Goal: Register for event/course

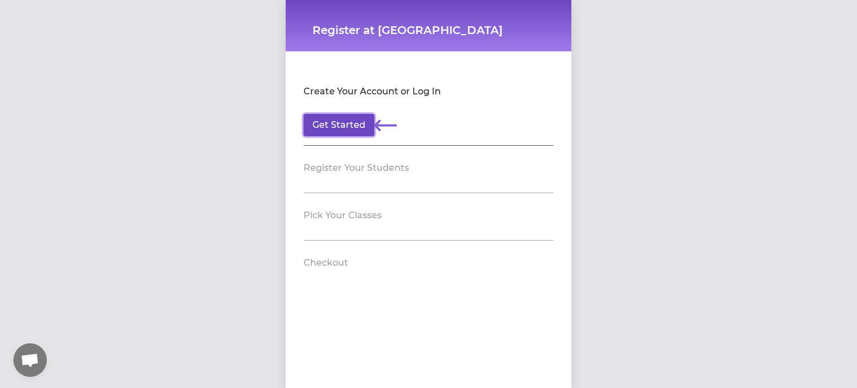
click at [344, 126] on button "Get Started" at bounding box center [338, 125] width 71 height 22
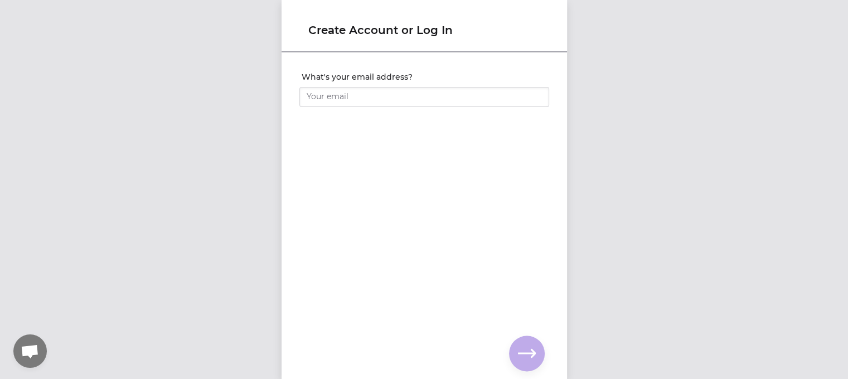
click at [344, 126] on div "What's your email address? You already have an account with us! 🎉 Enter your pa…" at bounding box center [425, 198] width 286 height 288
click at [357, 102] on input "What's your email address?" at bounding box center [425, 97] width 250 height 20
type input "[EMAIL_ADDRESS][DOMAIN_NAME]"
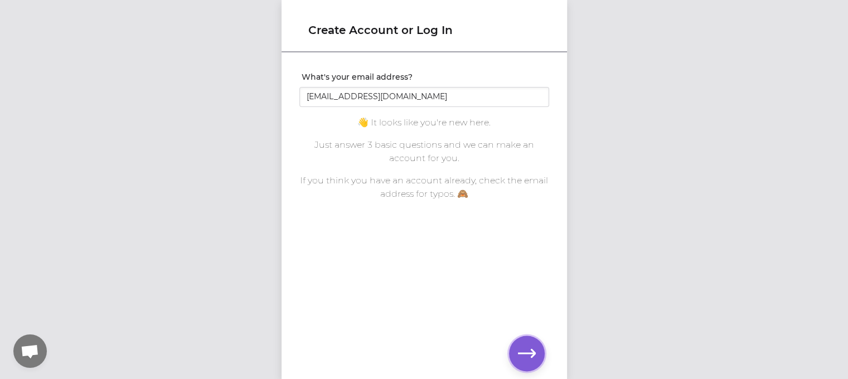
click at [529, 354] on icon "button" at bounding box center [527, 353] width 18 height 8
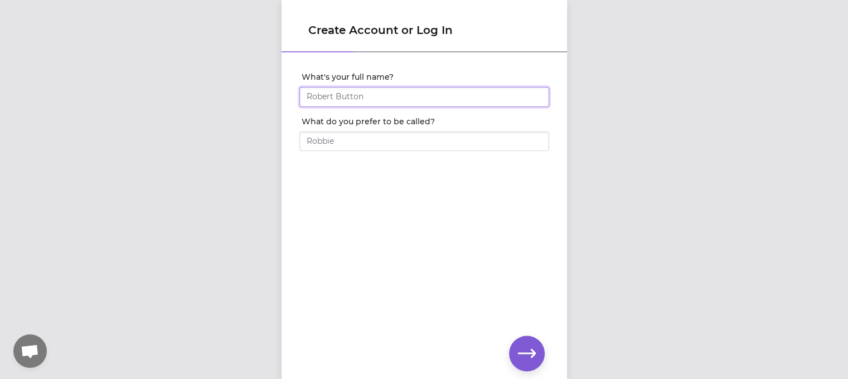
click at [444, 98] on input "What's your full name?" at bounding box center [425, 97] width 250 height 20
type input "Scott Frank"
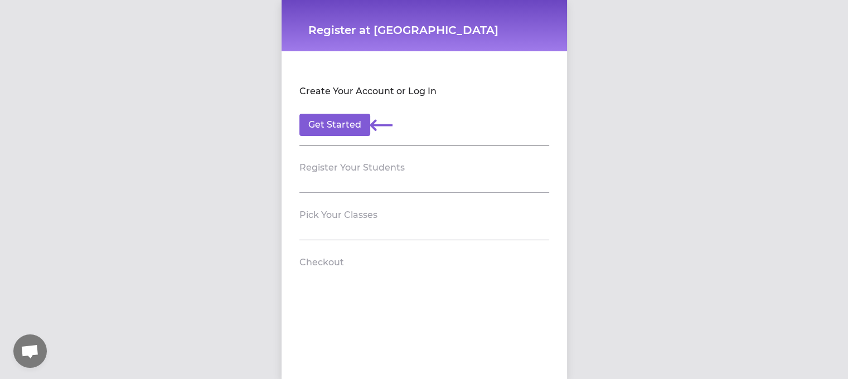
click at [327, 267] on h2 "Checkout" at bounding box center [322, 262] width 45 height 13
click at [345, 211] on h2 "Pick Your Classes" at bounding box center [339, 215] width 78 height 13
click at [417, 90] on h2 "Create Your Account or Log In" at bounding box center [368, 91] width 137 height 13
click at [421, 98] on h2 "Create Your Account or Log In" at bounding box center [368, 91] width 137 height 13
click at [332, 123] on button "Get Started" at bounding box center [335, 125] width 71 height 22
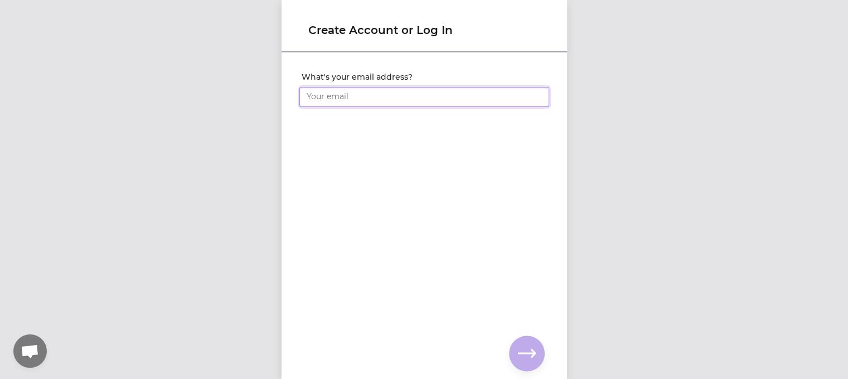
click at [370, 90] on input "What's your email address?" at bounding box center [425, 97] width 250 height 20
type input "[EMAIL_ADDRESS][DOMAIN_NAME]"
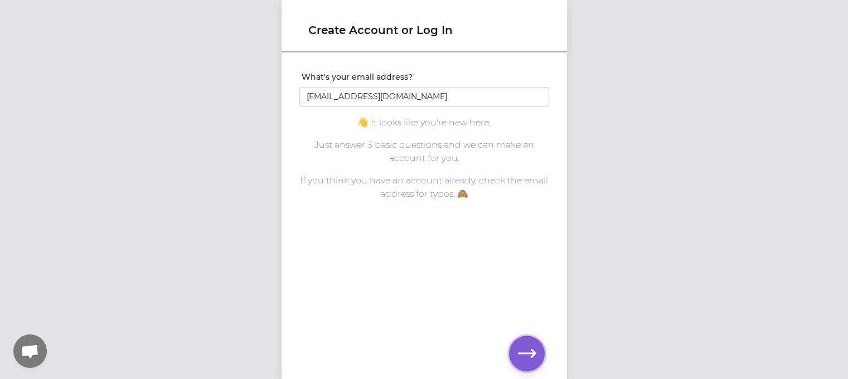
click at [536, 351] on button "button" at bounding box center [527, 354] width 36 height 36
click at [388, 101] on input "[EMAIL_ADDRESS][DOMAIN_NAME]" at bounding box center [425, 97] width 250 height 20
click at [444, 159] on div "What's your email address? Sjf580@gmail.com You already have an account with us…" at bounding box center [425, 198] width 286 height 288
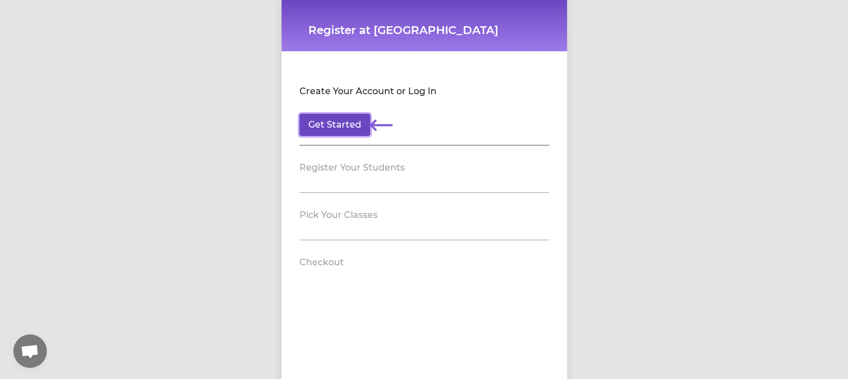
click at [326, 131] on button "Get Started" at bounding box center [335, 125] width 71 height 22
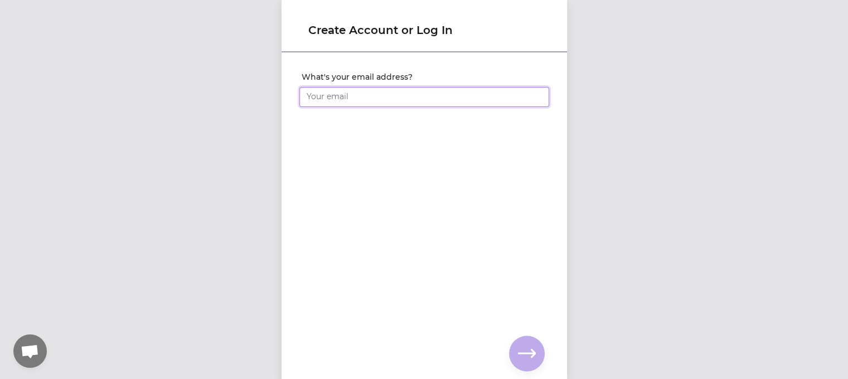
click at [355, 99] on input "What's your email address?" at bounding box center [425, 97] width 250 height 20
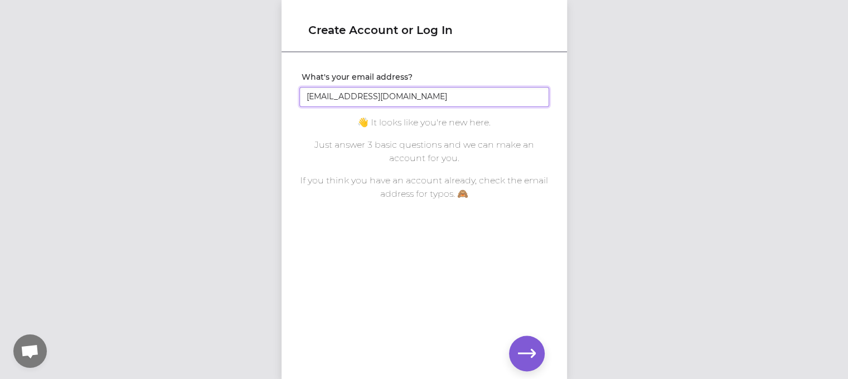
drag, startPoint x: 436, startPoint y: 100, endPoint x: 277, endPoint y: 84, distance: 159.7
click at [277, 84] on div "Create Account or Log In What's your email address? Sjf580@gmail.com You alread…" at bounding box center [424, 189] width 848 height 379
type input "Slomanja@gmail.com"
click at [416, 207] on div "What's your email address? Slomanja@gmail.com You already have an account with …" at bounding box center [425, 132] width 286 height 156
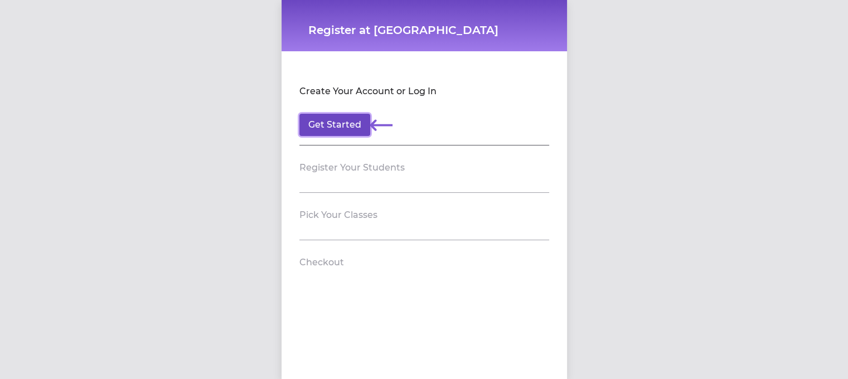
click at [346, 122] on button "Get Started" at bounding box center [335, 125] width 71 height 22
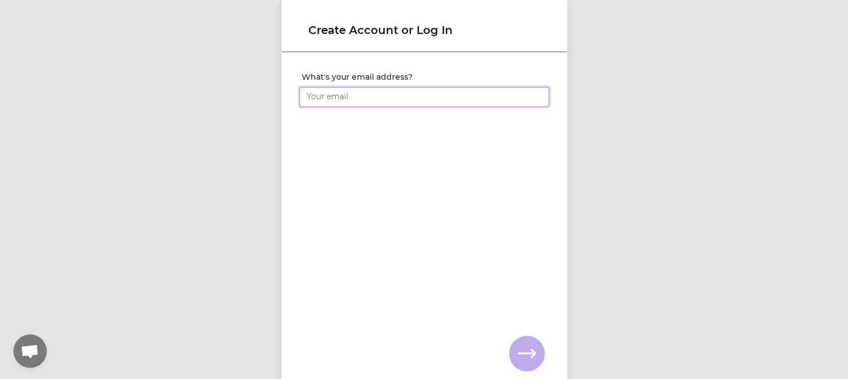
click at [363, 100] on input "What's your email address?" at bounding box center [425, 97] width 250 height 20
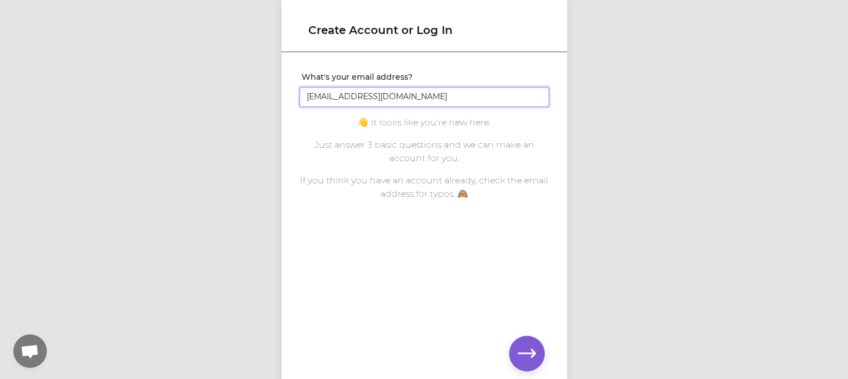
drag, startPoint x: 421, startPoint y: 101, endPoint x: 257, endPoint y: 74, distance: 166.8
click at [257, 74] on div "Create Account or Log In What's your email address? Slomanja@gmail.com You alre…" at bounding box center [424, 189] width 848 height 379
type input "[EMAIL_ADDRESS][DOMAIN_NAME]"
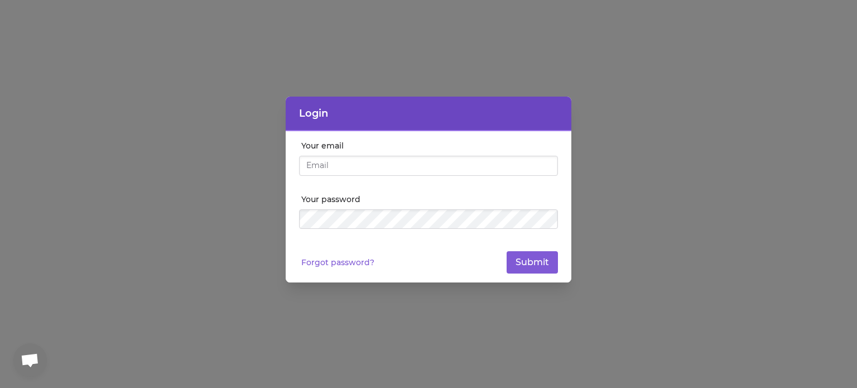
click at [386, 162] on input "Your email" at bounding box center [428, 166] width 259 height 20
type input "[EMAIL_ADDRESS][DOMAIN_NAME]"
click at [353, 257] on link "Forgot password?" at bounding box center [337, 262] width 73 height 11
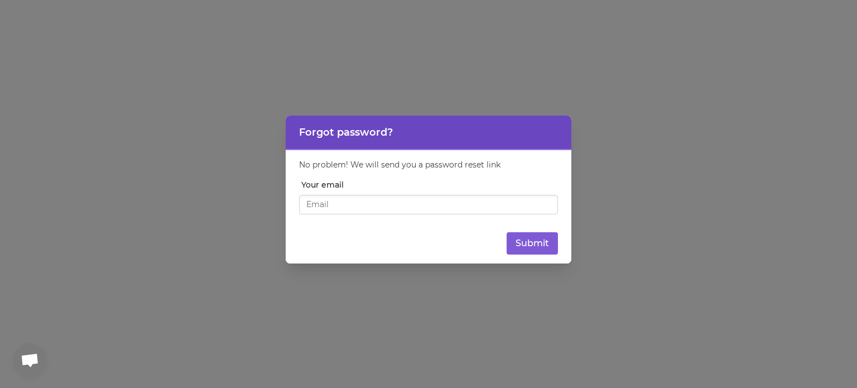
click at [339, 199] on input "Your email" at bounding box center [428, 205] width 259 height 20
type input "[EMAIL_ADDRESS][DOMAIN_NAME]"
click at [546, 250] on button "Submit" at bounding box center [531, 243] width 51 height 22
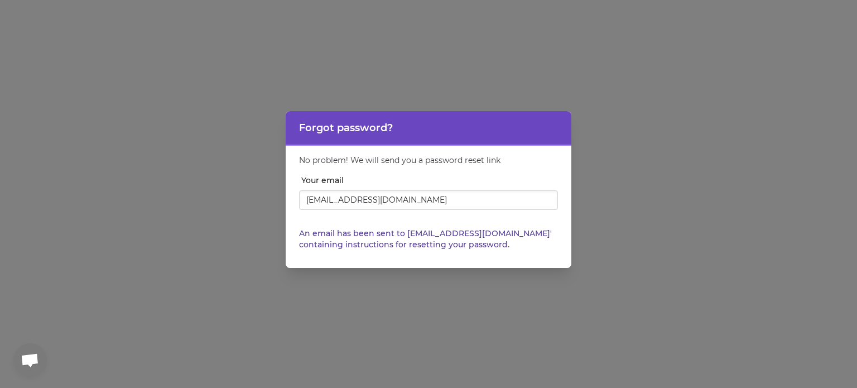
click at [547, 251] on form "No problem! We will send you a password reset link Your email Sjf580@gmail.com …" at bounding box center [428, 207] width 259 height 105
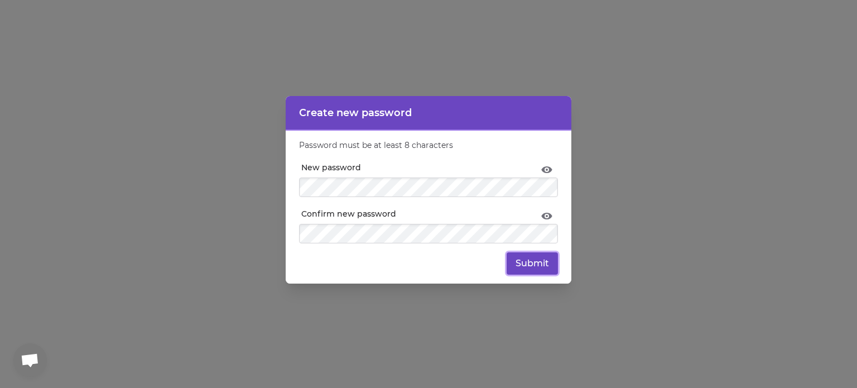
click at [539, 265] on button "Submit" at bounding box center [531, 263] width 51 height 22
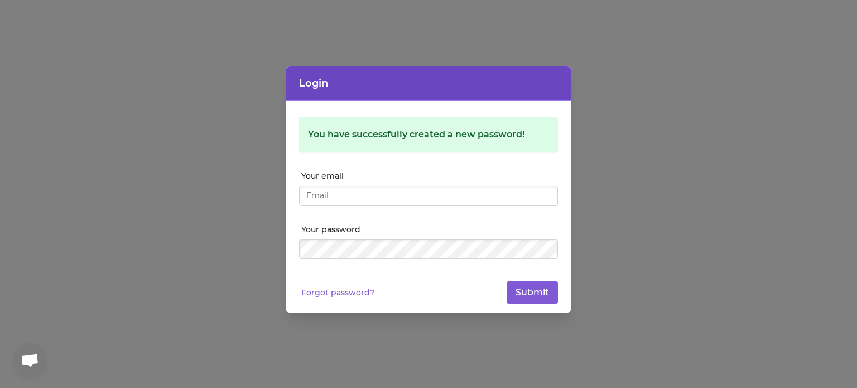
click at [403, 195] on input "Your email" at bounding box center [428, 196] width 259 height 20
type input "[EMAIL_ADDRESS][DOMAIN_NAME]"
click at [549, 298] on button "Submit" at bounding box center [531, 292] width 51 height 22
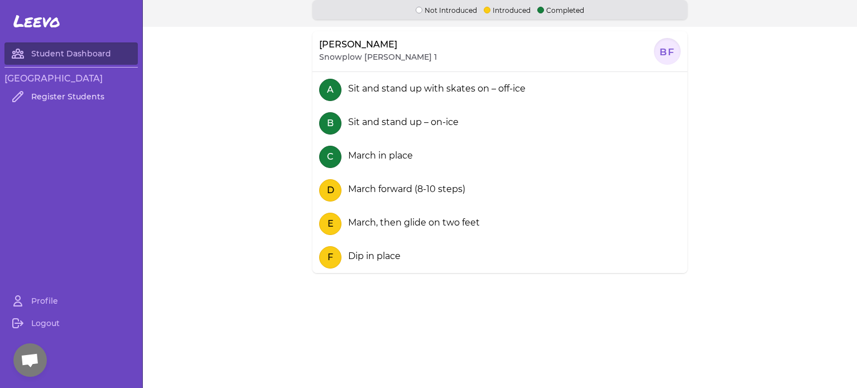
click at [65, 93] on link "Register Students" at bounding box center [70, 96] width 133 height 22
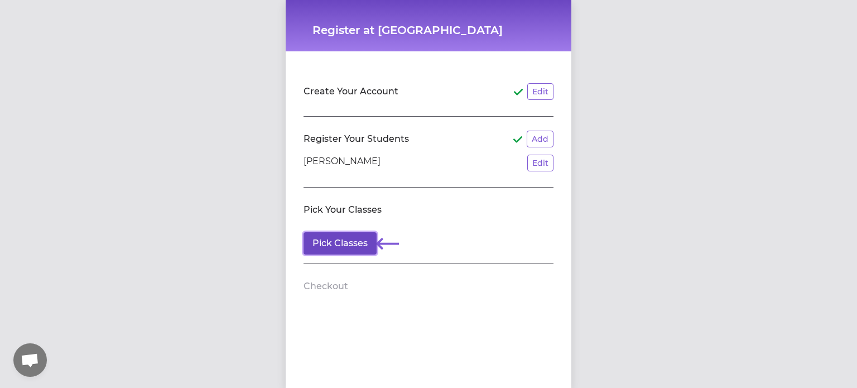
click at [353, 249] on button "Pick Classes" at bounding box center [339, 243] width 73 height 22
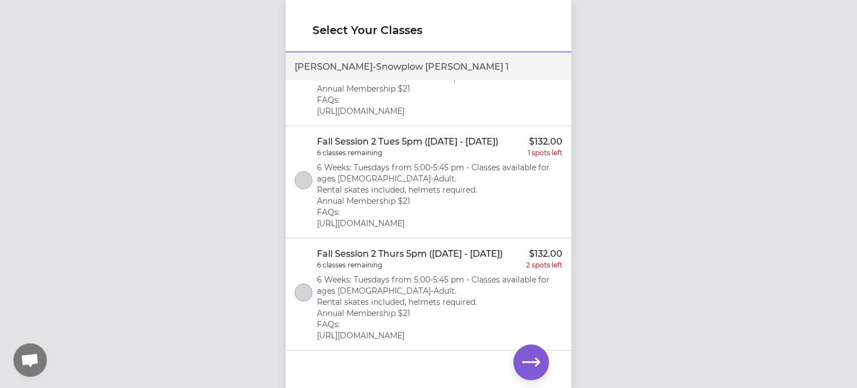
scroll to position [226, 0]
click at [303, 283] on button "select class" at bounding box center [304, 292] width 18 height 18
click at [527, 363] on icon "button" at bounding box center [531, 362] width 18 height 8
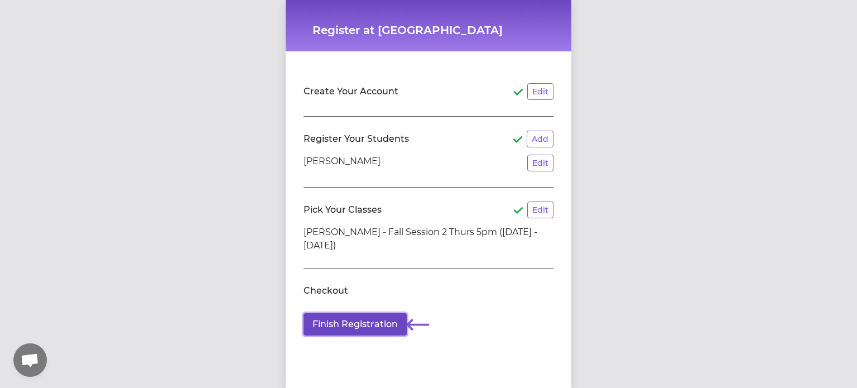
click at [364, 327] on button "Finish Registration" at bounding box center [354, 324] width 103 height 22
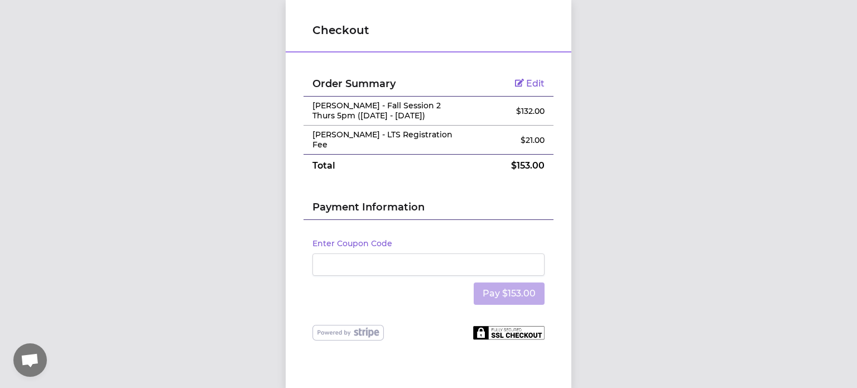
click at [433, 292] on div "Pay $153.00" at bounding box center [428, 294] width 232 height 36
click at [440, 332] on div "Order Summary Edit [PERSON_NAME] - Fall Session 2 Thurs 5pm ([DATE] - [DATE]) $…" at bounding box center [429, 202] width 286 height 296
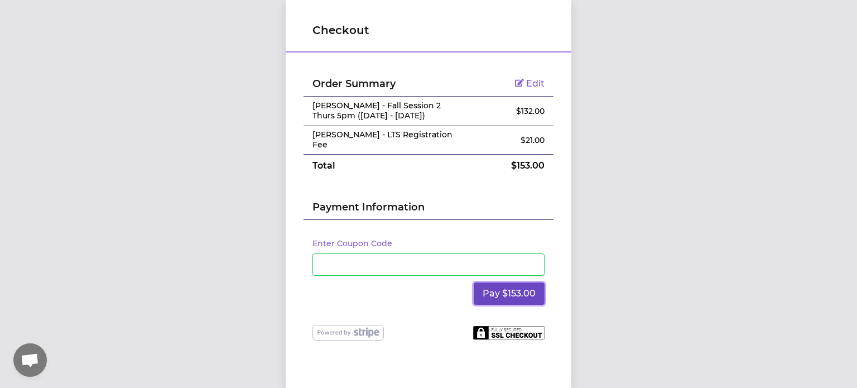
click at [494, 282] on button "Pay $153.00" at bounding box center [509, 293] width 71 height 22
